Goal: Find specific page/section: Find specific page/section

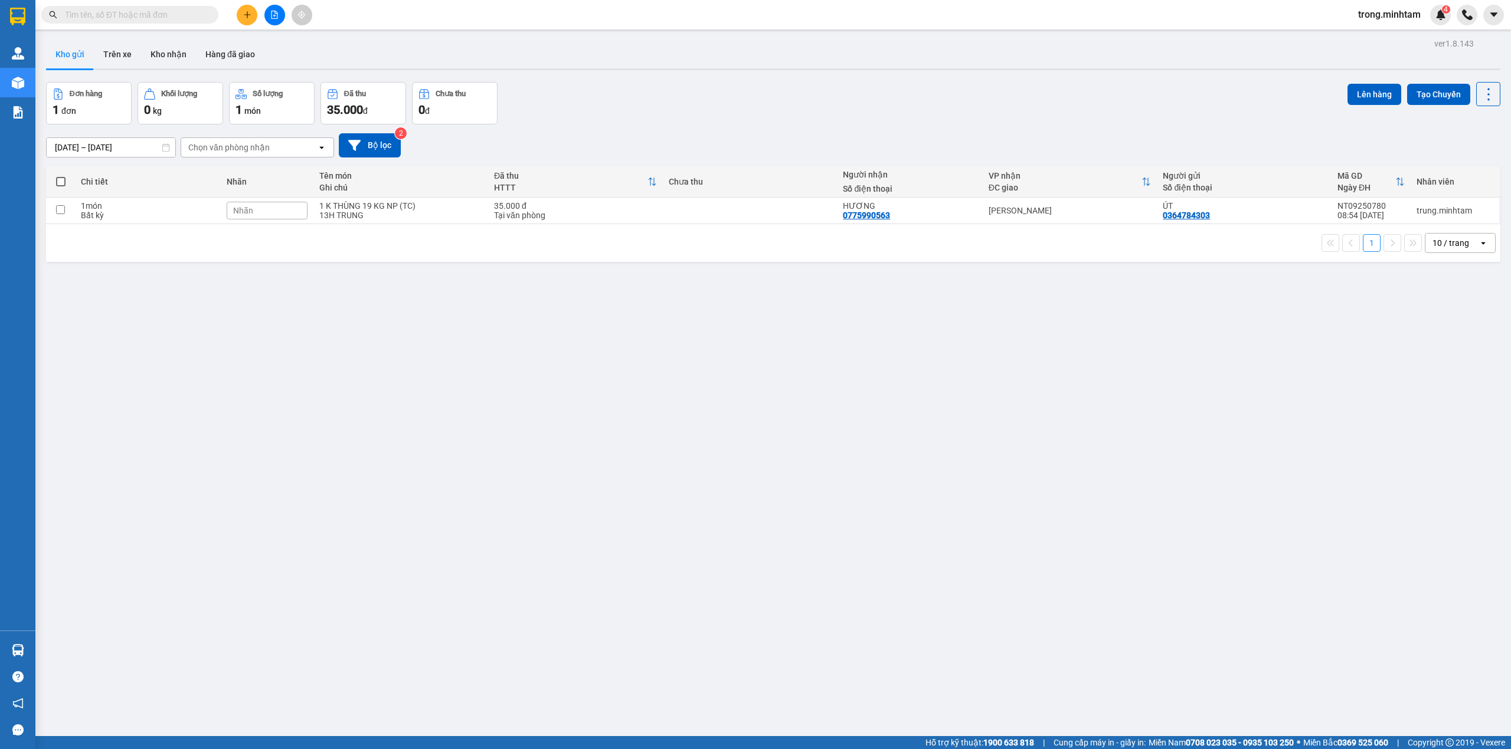
click at [185, 20] on input "text" at bounding box center [134, 14] width 139 height 13
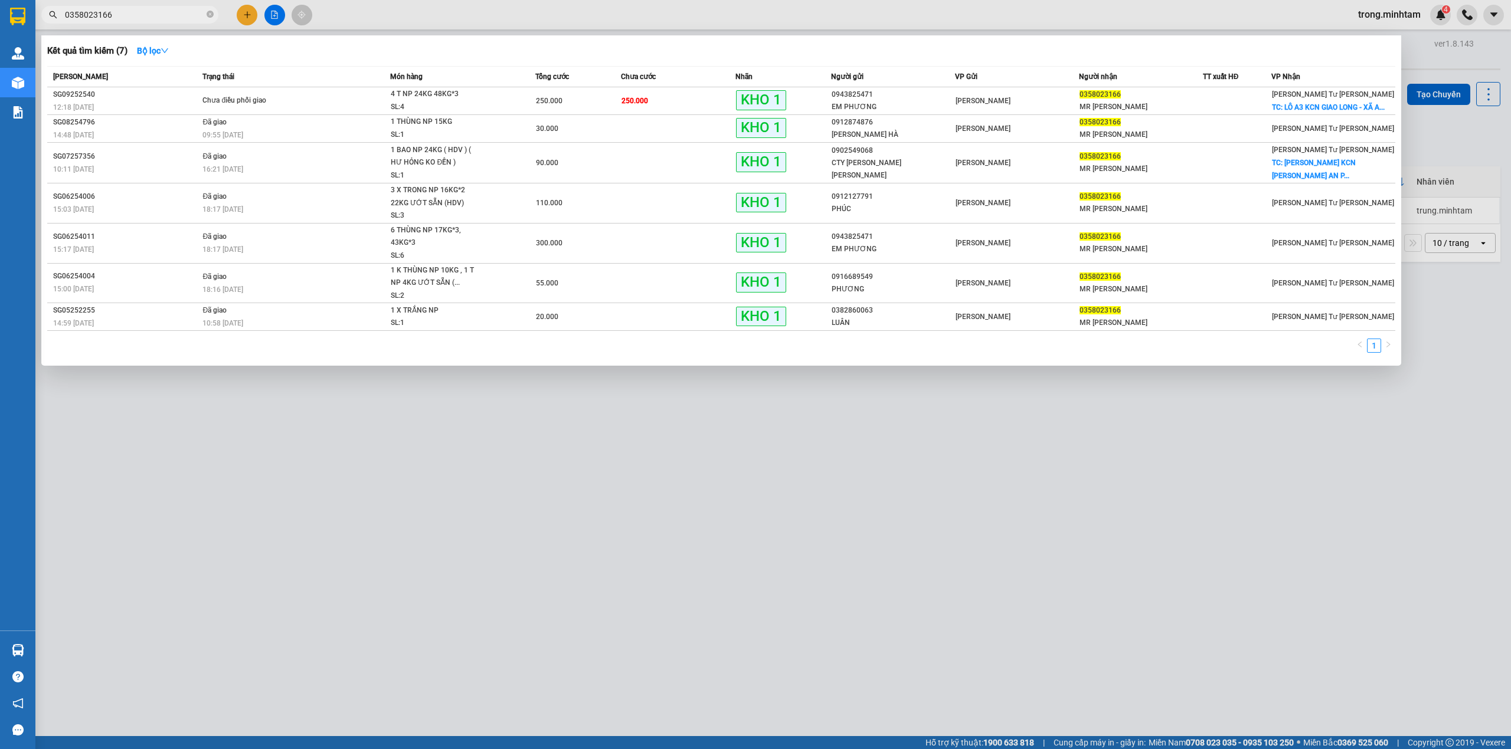
type input "0358023166"
